Goal: Information Seeking & Learning: Learn about a topic

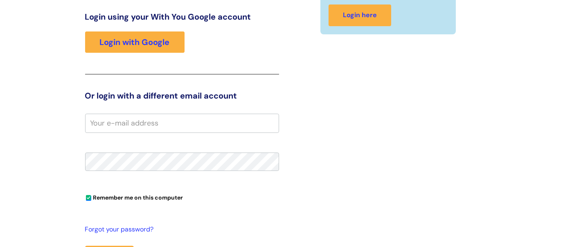
scroll to position [134, 0]
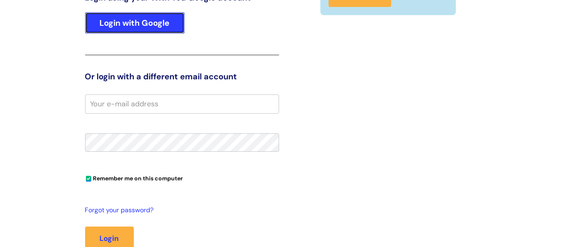
click at [151, 26] on link "Login with Google" at bounding box center [134, 22] width 99 height 21
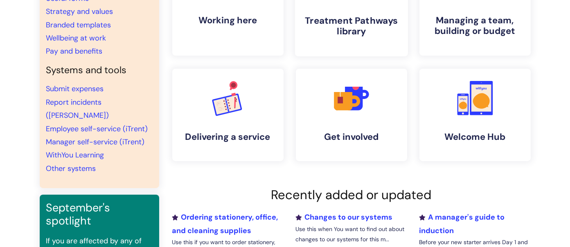
scroll to position [134, 0]
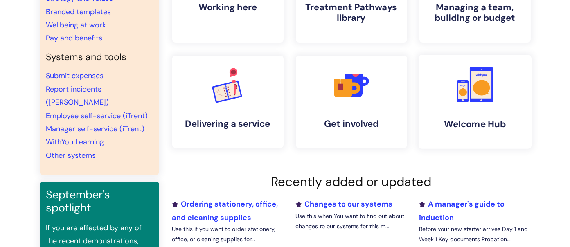
click at [476, 102] on icon ".cls-1{fill:#f89b22;}.cls-1,.cls-2,.cls-3{stroke-width:0px;}.cls-2{fill:#2d3cff…" at bounding box center [475, 85] width 41 height 41
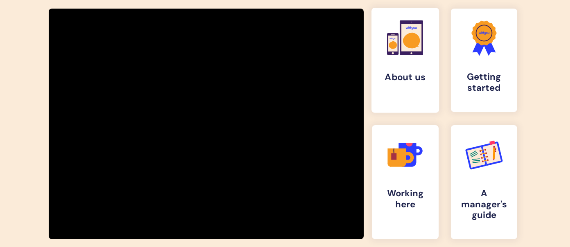
scroll to position [134, 0]
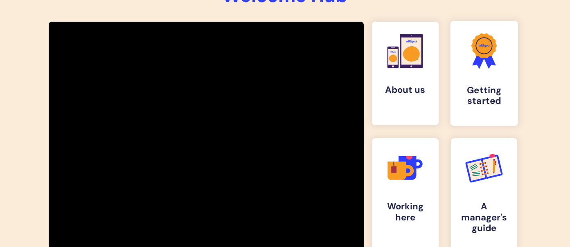
click at [475, 94] on h4 "Getting started" at bounding box center [484, 96] width 54 height 22
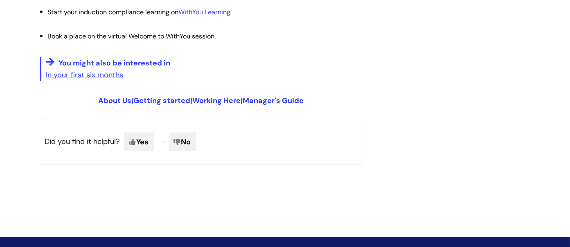
scroll to position [1088, 0]
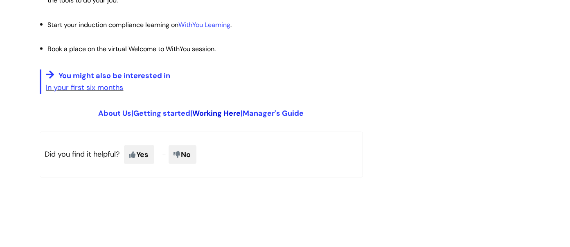
click at [219, 113] on link "Working Here" at bounding box center [217, 113] width 48 height 10
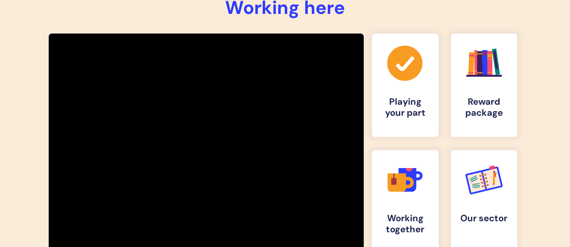
scroll to position [134, 0]
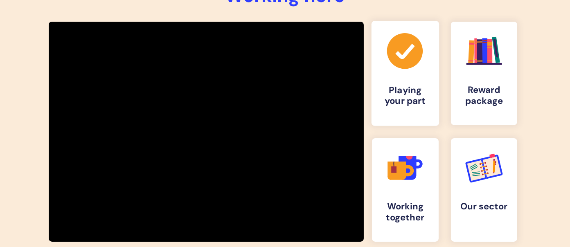
click at [397, 81] on link ".cls-1{fill:#a53144;stroke-width:0px;} Playing your part" at bounding box center [406, 73] width 68 height 105
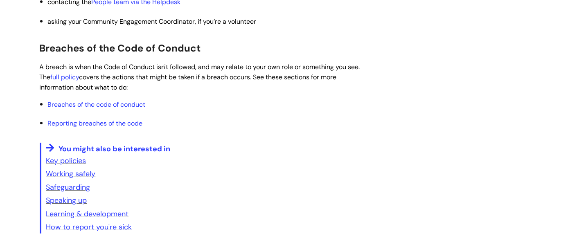
scroll to position [402, 0]
